Goal: Browse casually

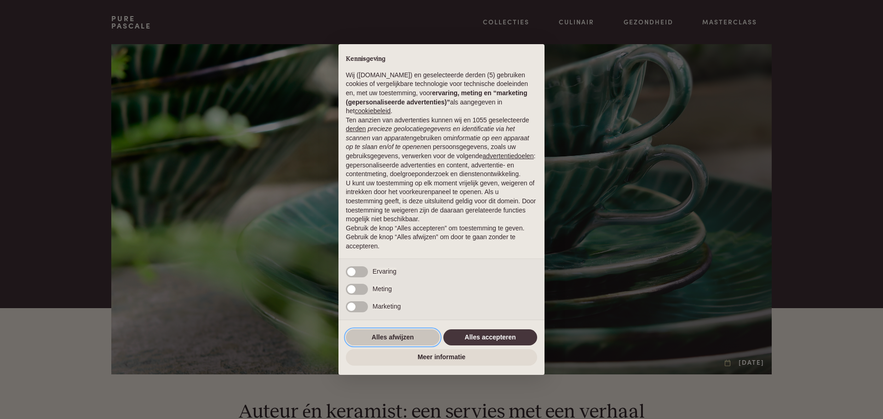
click at [397, 338] on button "Alles afwijzen" at bounding box center [393, 337] width 94 height 17
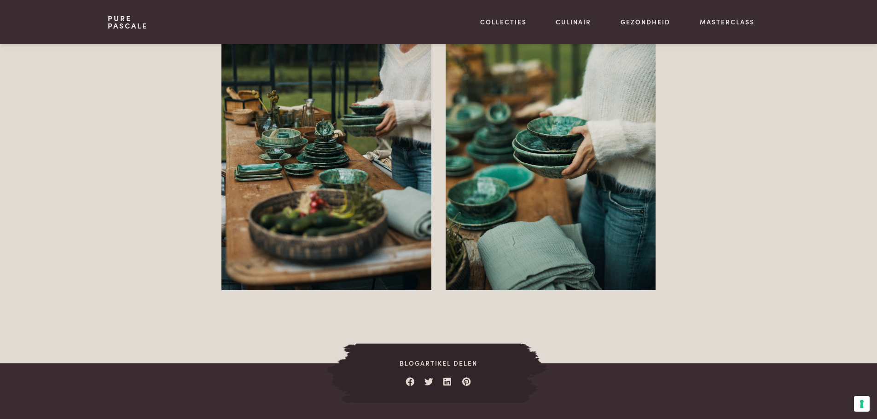
scroll to position [3359, 0]
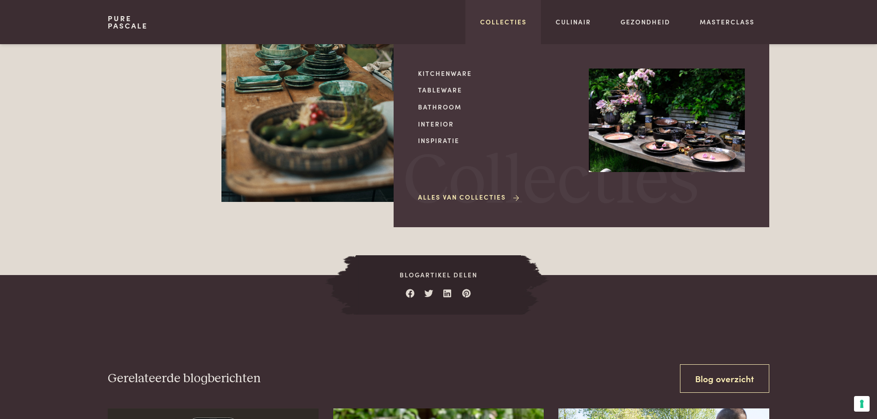
click at [521, 17] on link "Collecties" at bounding box center [503, 22] width 46 height 10
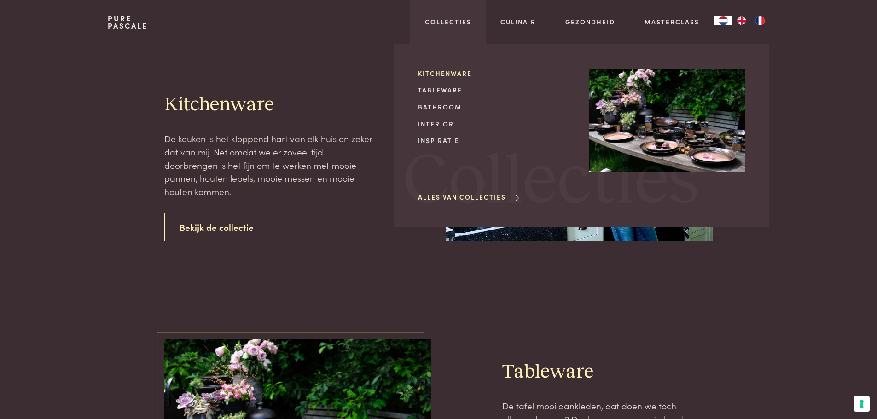
click at [454, 72] on link "Kitchenware" at bounding box center [496, 74] width 156 height 10
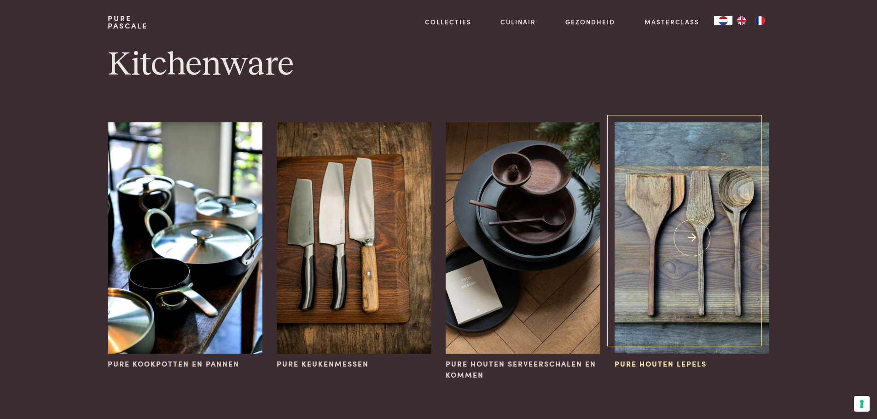
click at [690, 237] on img at bounding box center [691, 237] width 154 height 231
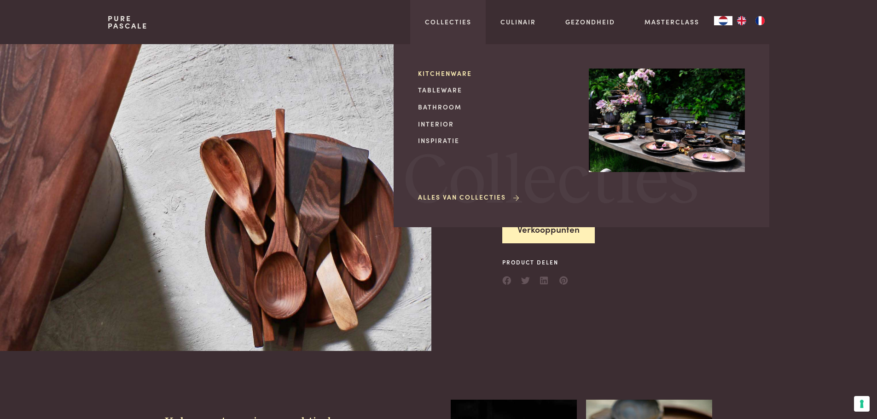
click at [446, 73] on link "Kitchenware" at bounding box center [496, 74] width 156 height 10
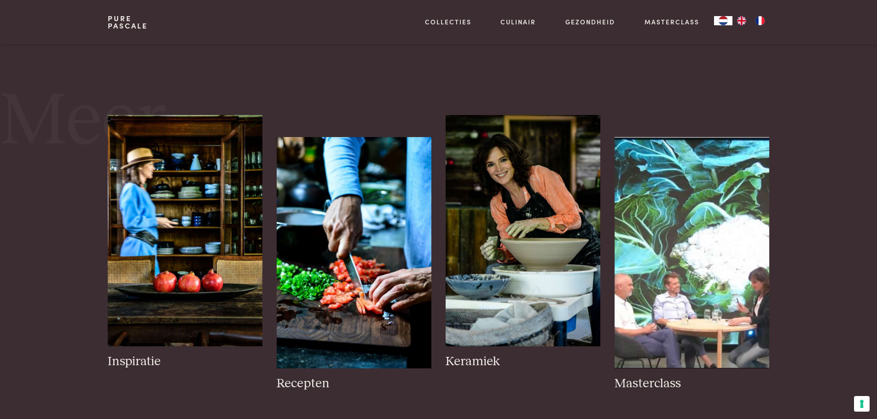
scroll to position [368, 0]
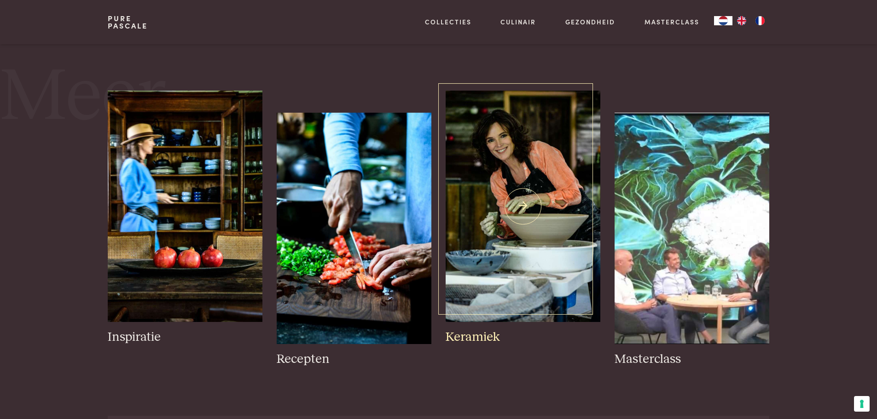
click at [512, 220] on img at bounding box center [522, 206] width 154 height 231
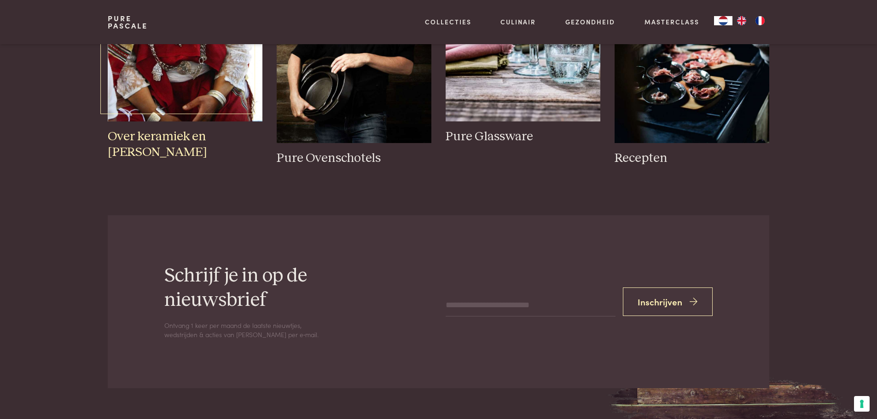
scroll to position [1611, 0]
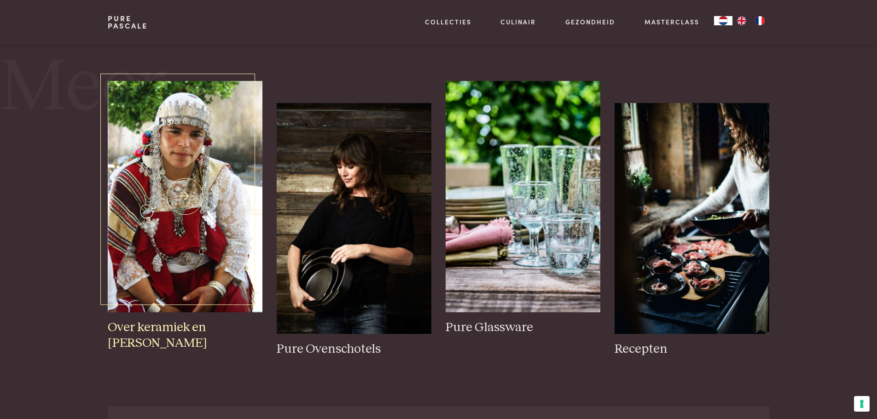
click at [226, 199] on img at bounding box center [185, 196] width 154 height 231
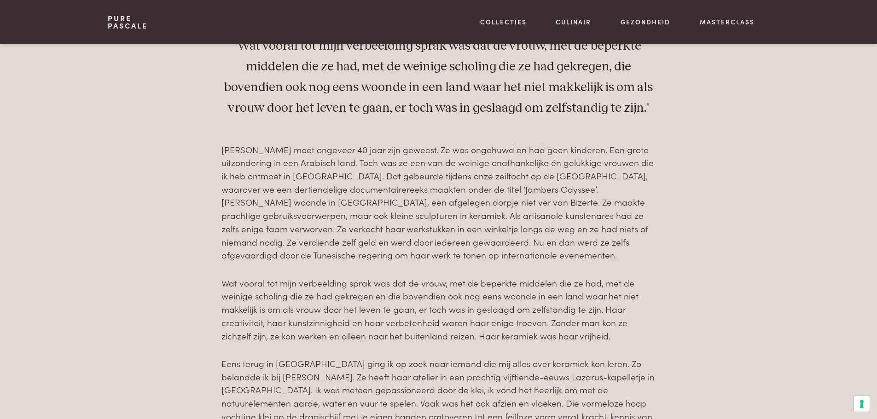
scroll to position [460, 0]
